Goal: Obtain resource: Obtain resource

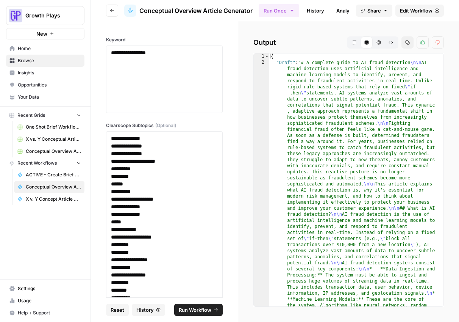
click at [356, 44] on icon "button" at bounding box center [354, 42] width 5 height 5
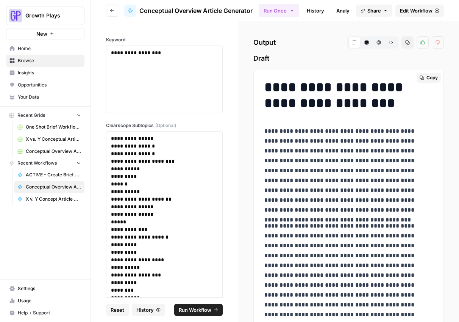
click at [427, 80] on span "Copy" at bounding box center [432, 77] width 11 height 7
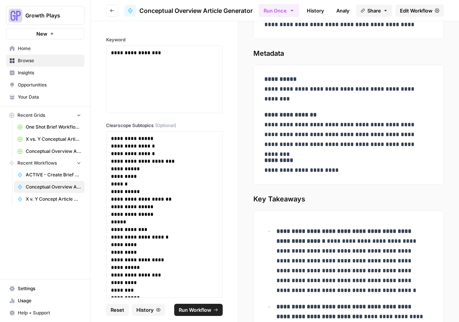
scroll to position [4719, 0]
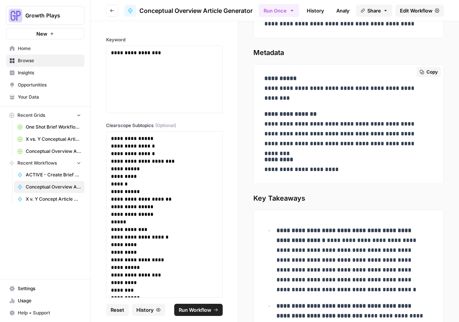
click at [420, 71] on icon "button" at bounding box center [422, 72] width 5 height 5
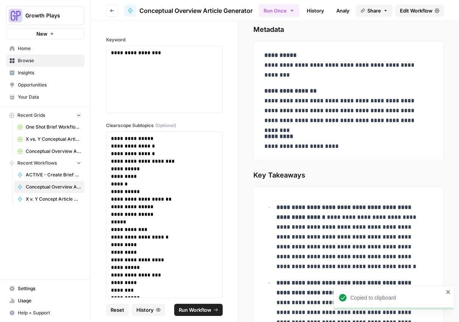
scroll to position [4782, 0]
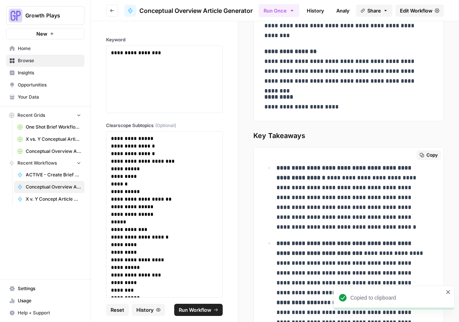
click at [427, 155] on span "Copy" at bounding box center [432, 155] width 11 height 7
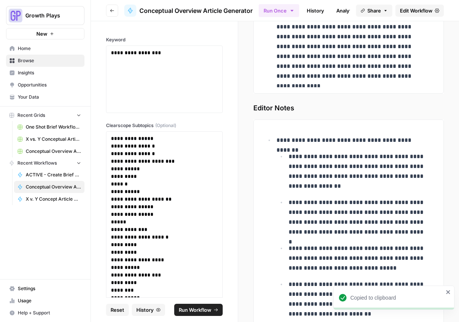
scroll to position [5212, 0]
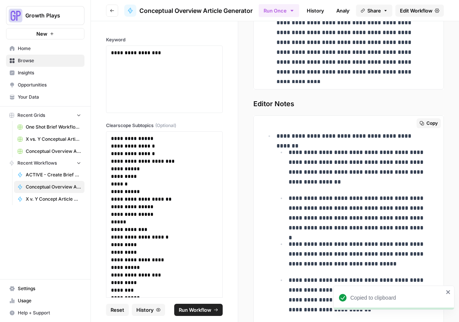
click at [427, 123] on span "Copy" at bounding box center [432, 123] width 11 height 7
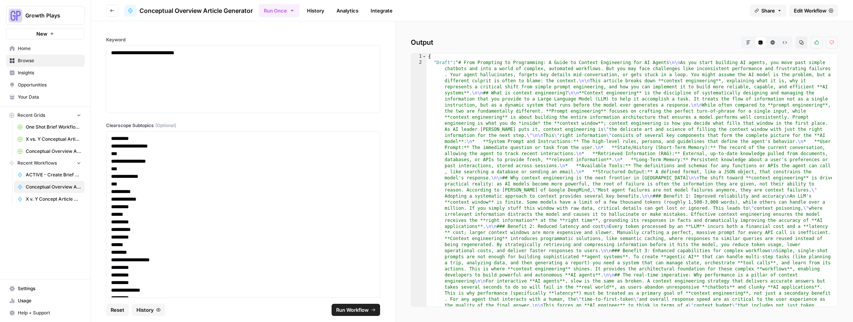
click at [748, 44] on icon "button" at bounding box center [748, 42] width 5 height 5
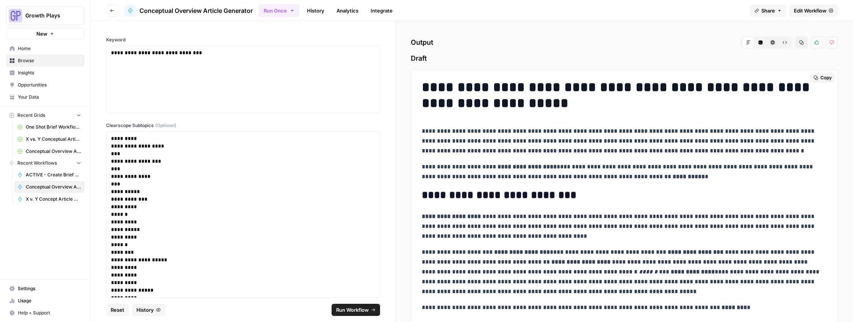
click at [821, 77] on span "Copy" at bounding box center [825, 77] width 11 height 7
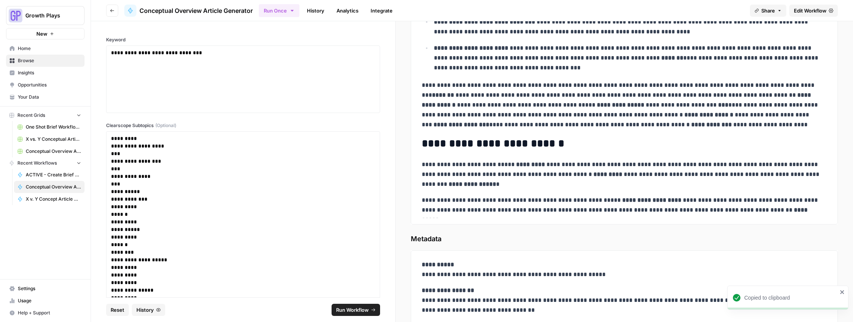
scroll to position [2052, 0]
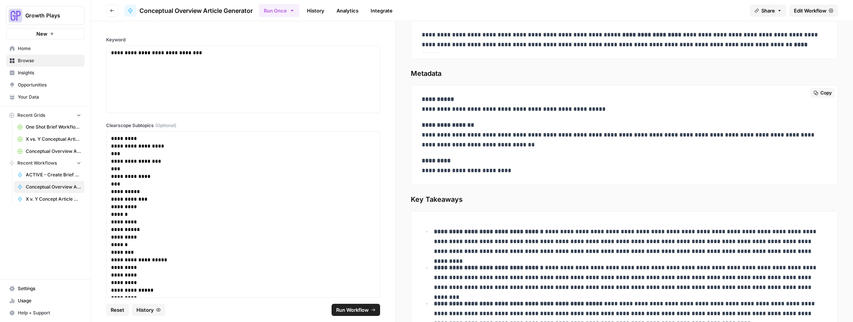
click at [821, 93] on span "Copy" at bounding box center [825, 92] width 11 height 7
click at [820, 219] on span "Copy" at bounding box center [825, 218] width 11 height 7
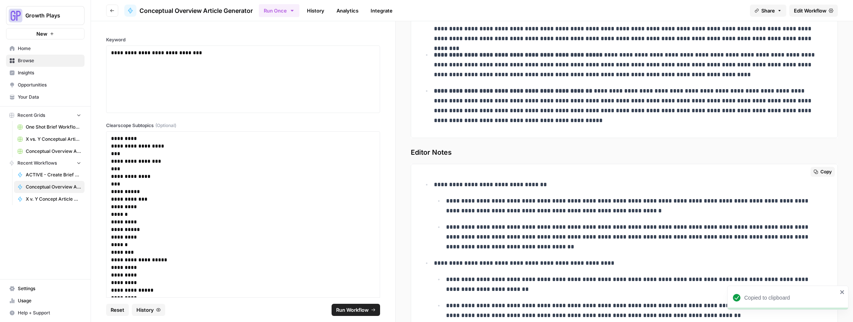
scroll to position [2301, 0]
click at [813, 172] on button "Copy" at bounding box center [823, 172] width 24 height 10
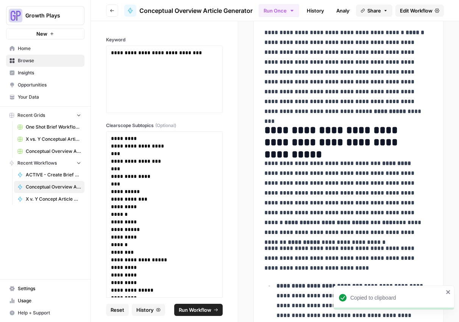
scroll to position [5977, 0]
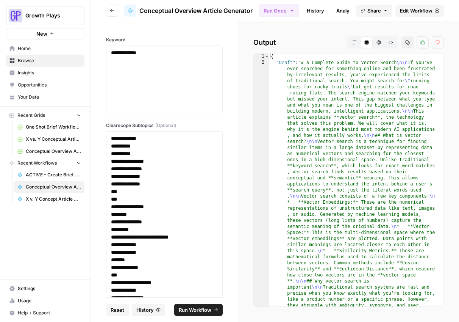
click at [351, 42] on button "Markdown" at bounding box center [355, 42] width 12 height 12
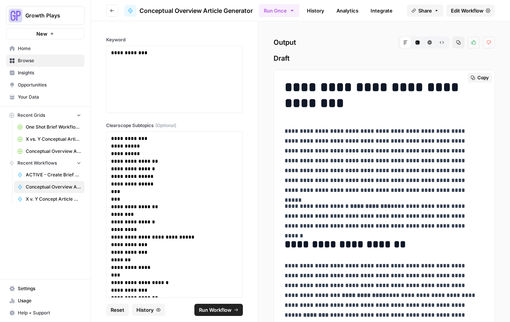
click at [477, 77] on span "Copy" at bounding box center [482, 77] width 11 height 7
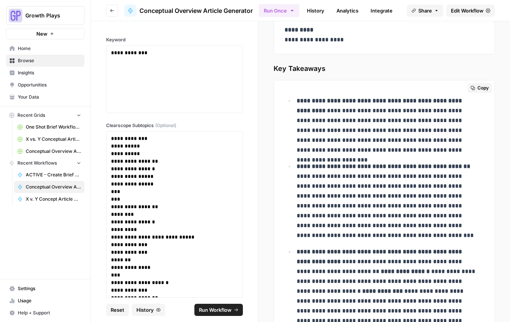
scroll to position [2987, 0]
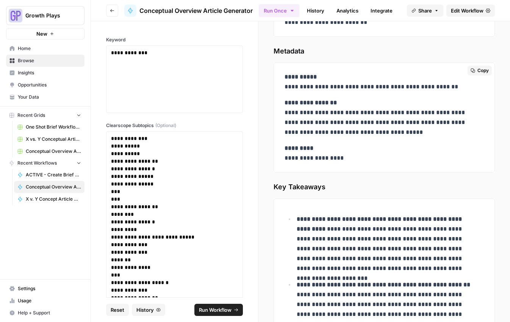
click at [477, 72] on span "Copy" at bounding box center [482, 70] width 11 height 7
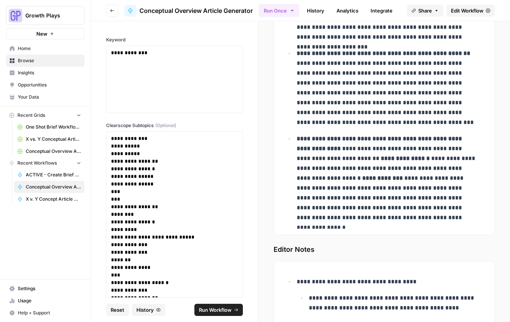
scroll to position [2995, 0]
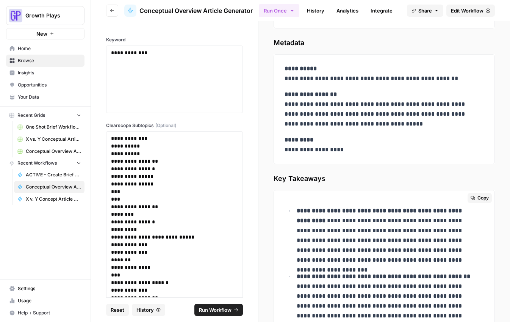
click at [479, 197] on span "Copy" at bounding box center [482, 197] width 11 height 7
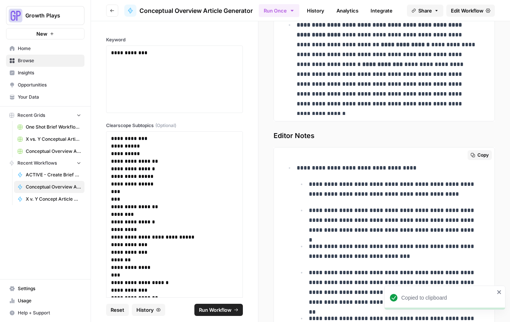
scroll to position [3333, 0]
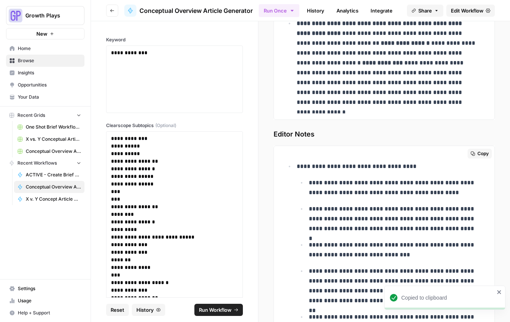
click at [477, 153] on span "Copy" at bounding box center [482, 153] width 11 height 7
